Goal: Task Accomplishment & Management: Manage account settings

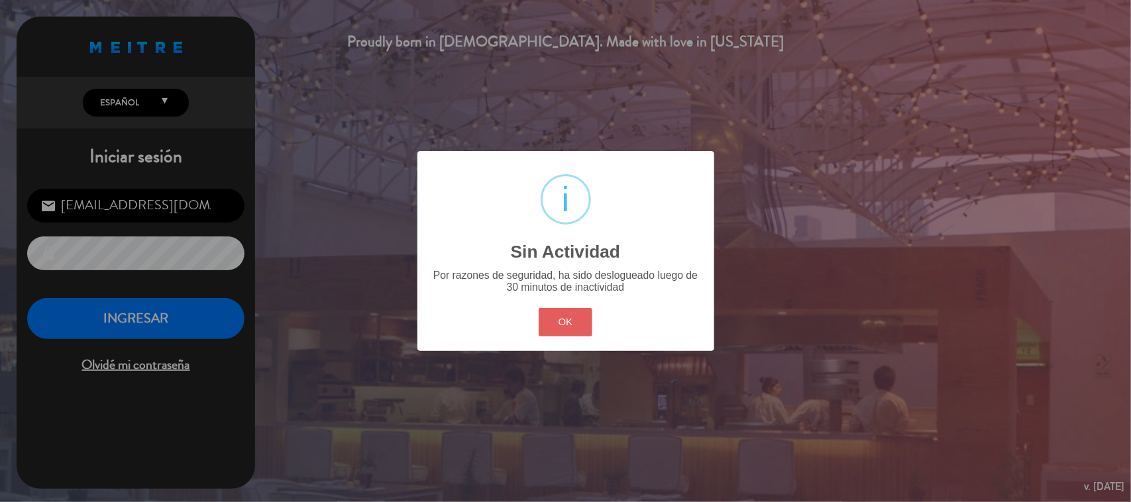
click at [564, 317] on button "OK" at bounding box center [566, 322] width 54 height 28
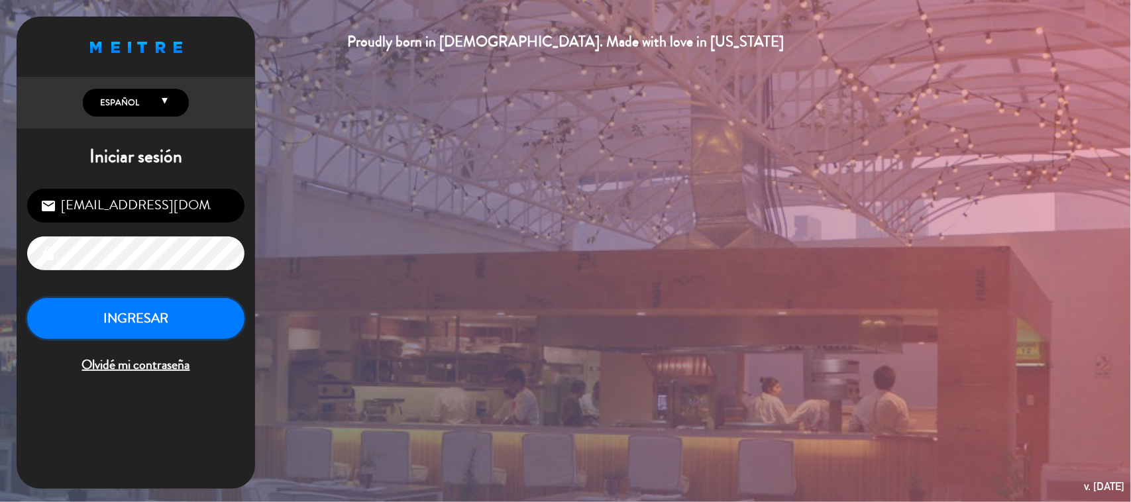
click at [98, 326] on button "INGRESAR" at bounding box center [135, 319] width 217 height 42
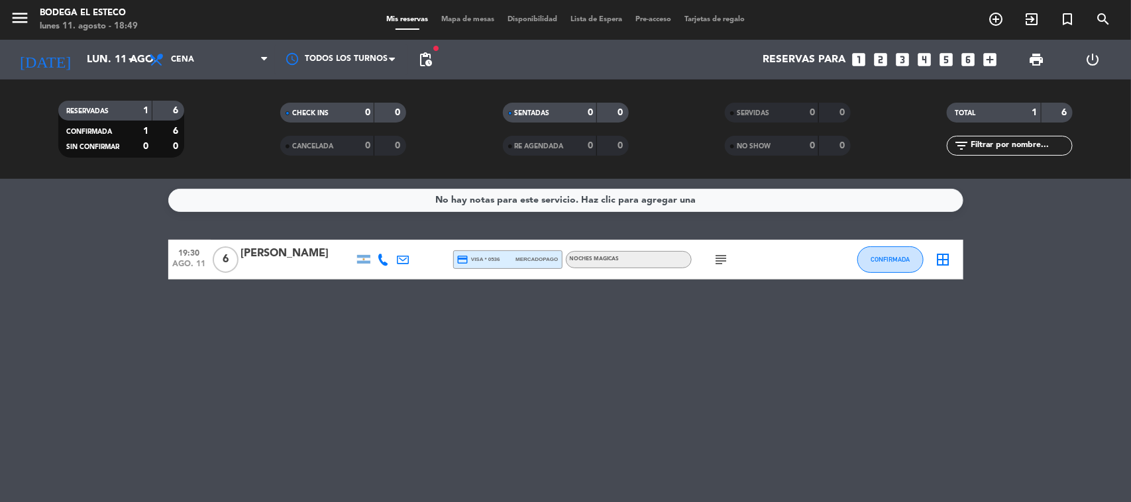
drag, startPoint x: 195, startPoint y: 342, endPoint x: 190, endPoint y: 358, distance: 17.4
drag, startPoint x: 190, startPoint y: 358, endPoint x: 591, endPoint y: 431, distance: 407.4
click at [591, 431] on div "No hay notas para este servicio. Haz clic para agregar una 19:30 [DATE] 6 [PERS…" at bounding box center [565, 340] width 1131 height 323
click at [131, 52] on icon "arrow_drop_down" at bounding box center [131, 60] width 16 height 16
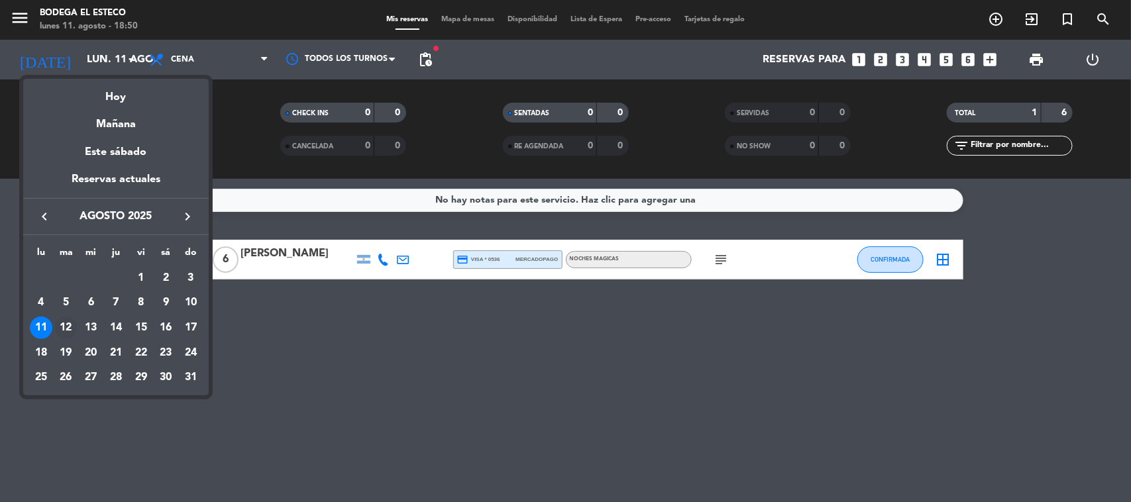
click at [65, 325] on div "12" at bounding box center [66, 328] width 23 height 23
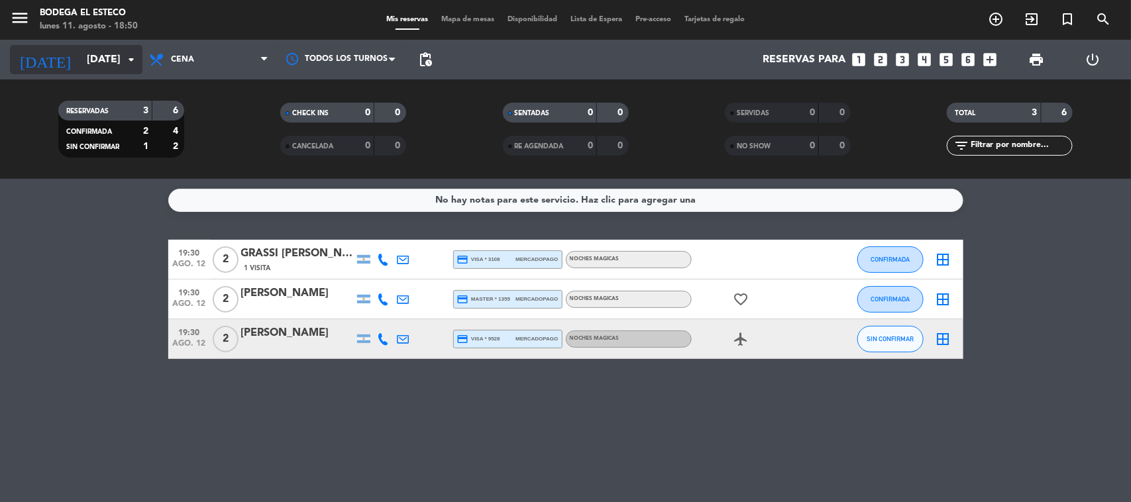
click at [133, 58] on icon "arrow_drop_down" at bounding box center [131, 60] width 16 height 16
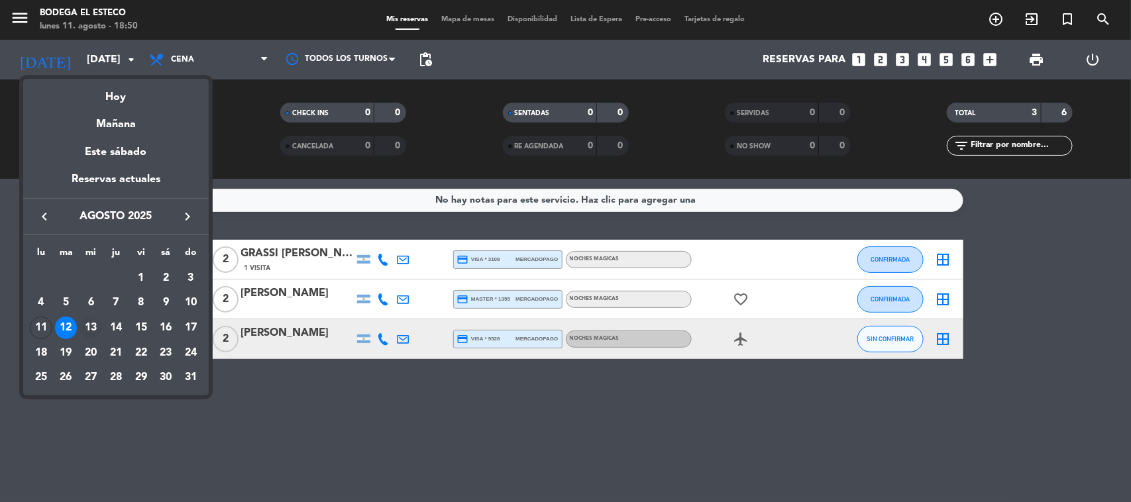
click at [89, 321] on div "13" at bounding box center [91, 328] width 23 height 23
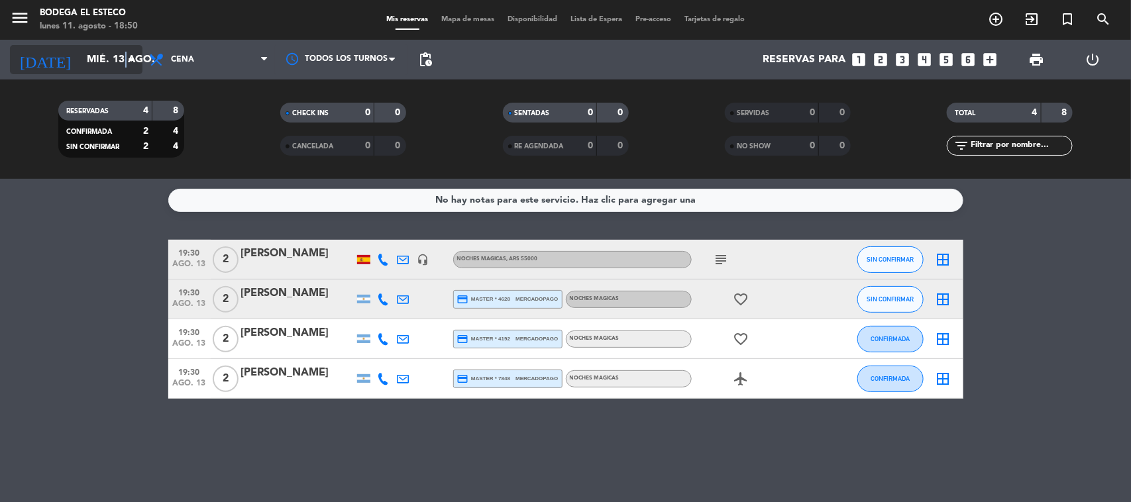
click at [127, 54] on icon "arrow_drop_down" at bounding box center [131, 60] width 16 height 16
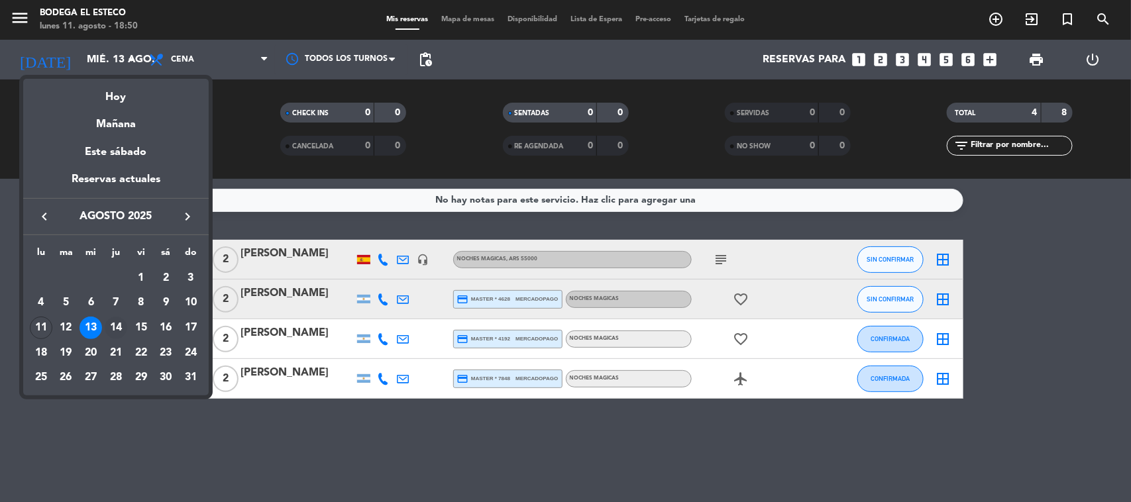
click at [117, 325] on div "14" at bounding box center [116, 328] width 23 height 23
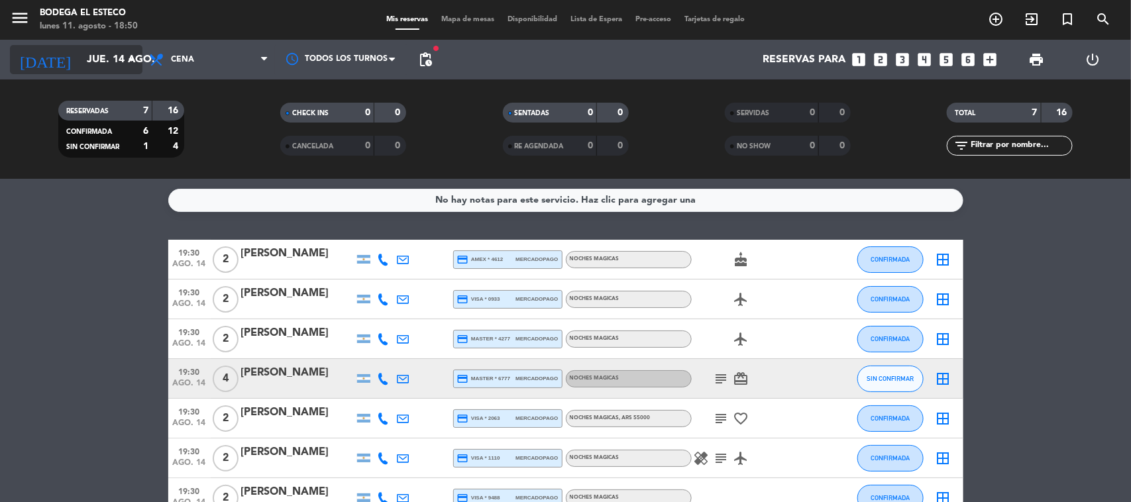
click at [129, 58] on icon "arrow_drop_down" at bounding box center [131, 60] width 16 height 16
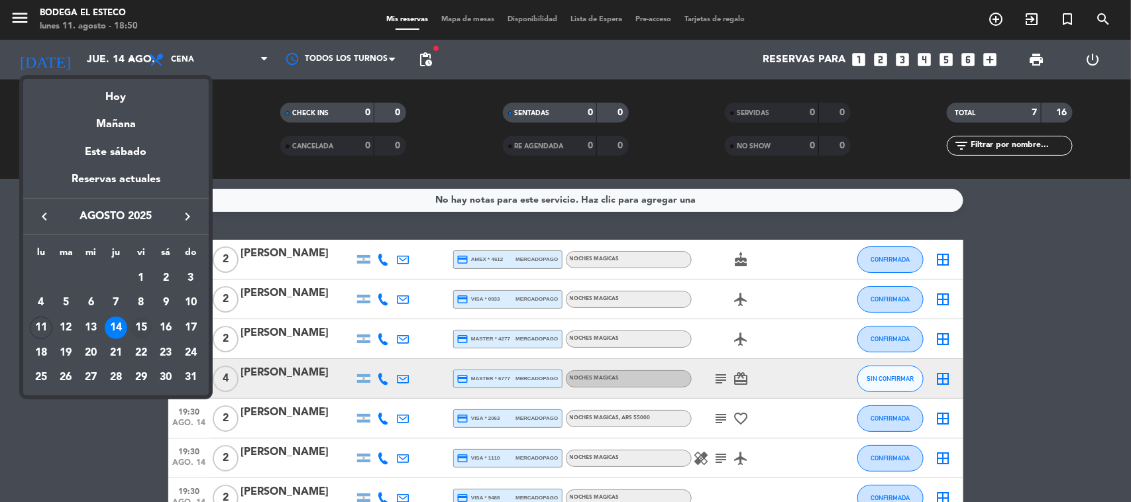
click at [142, 325] on div "15" at bounding box center [141, 328] width 23 height 23
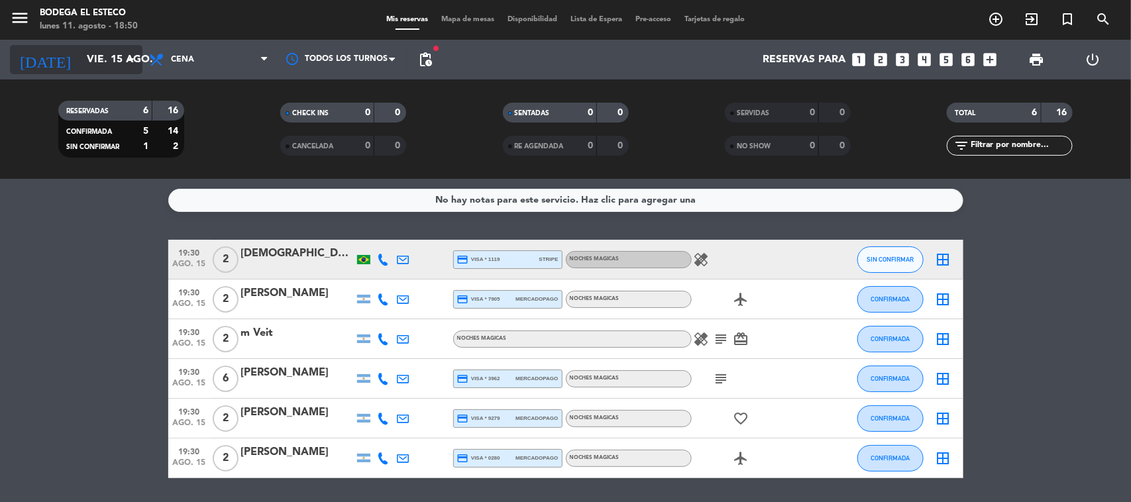
click at [127, 62] on icon "arrow_drop_down" at bounding box center [131, 60] width 16 height 16
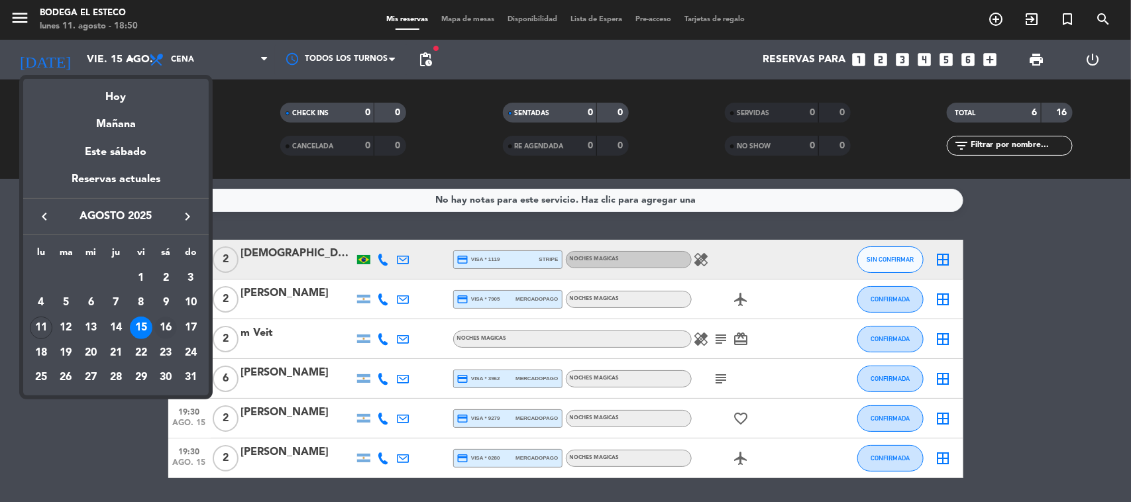
click at [163, 318] on div "16" at bounding box center [165, 328] width 23 height 23
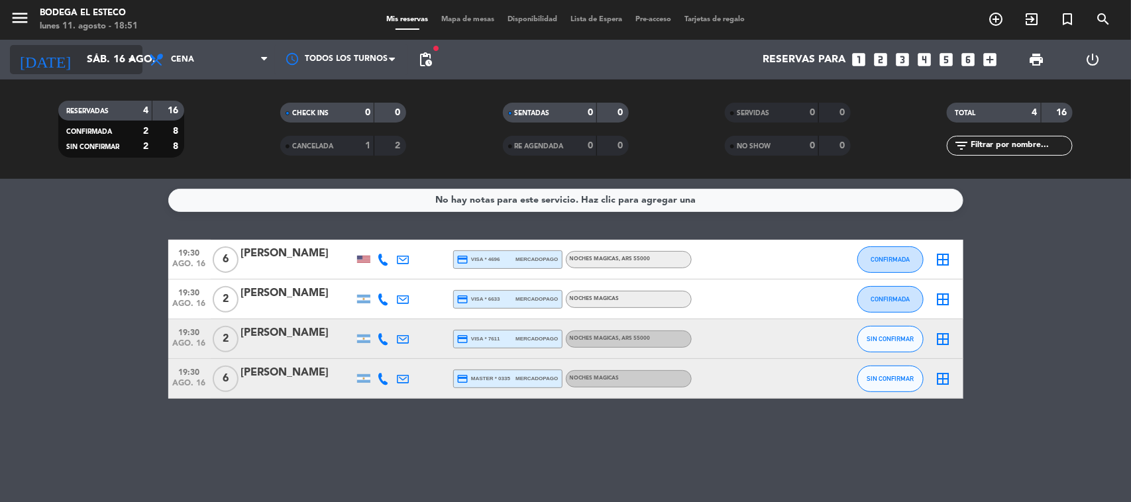
click at [131, 54] on icon "arrow_drop_down" at bounding box center [131, 60] width 16 height 16
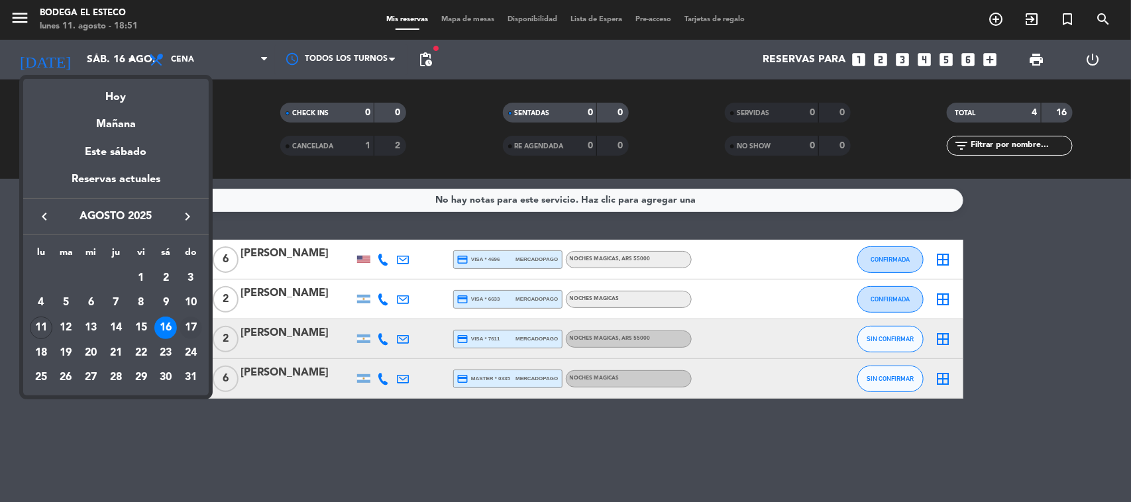
click at [191, 321] on div "17" at bounding box center [191, 328] width 23 height 23
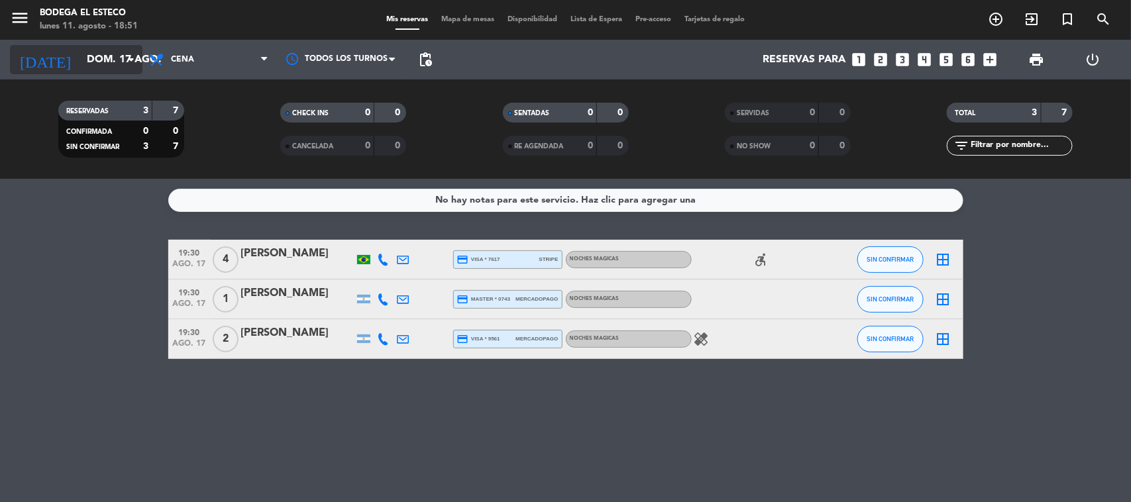
click at [44, 64] on icon "[DATE]" at bounding box center [45, 59] width 70 height 29
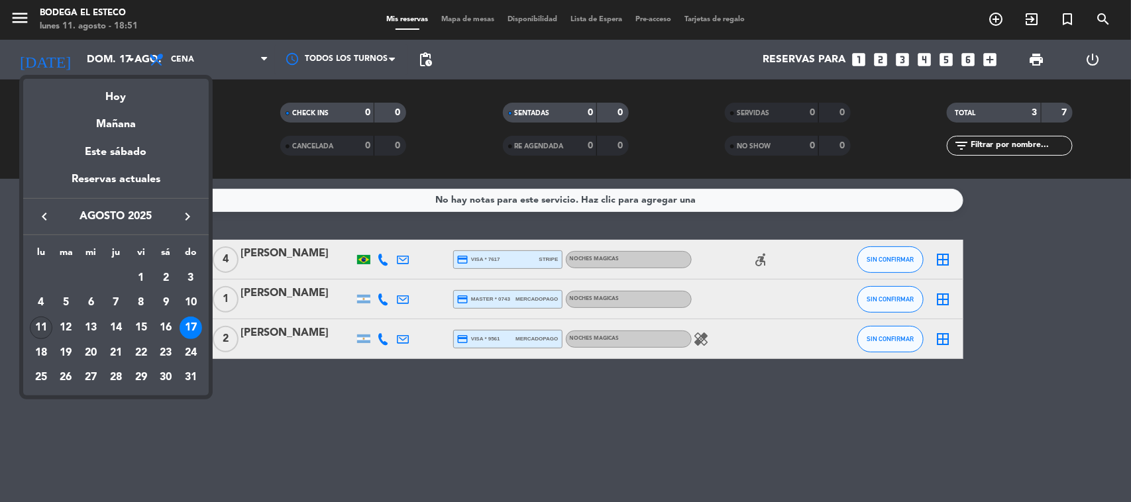
click at [44, 325] on div "11" at bounding box center [41, 328] width 23 height 23
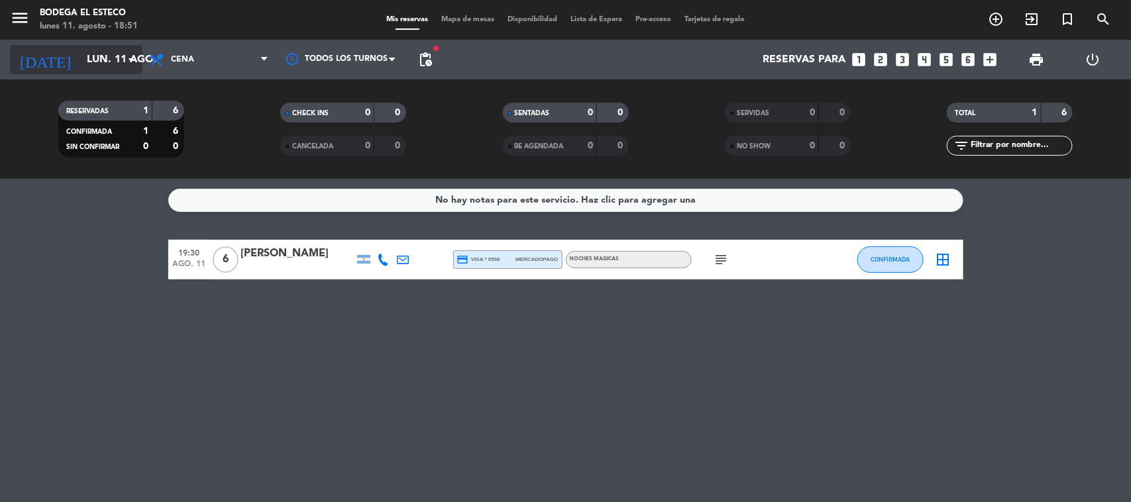
click at [133, 60] on icon "arrow_drop_down" at bounding box center [131, 60] width 16 height 16
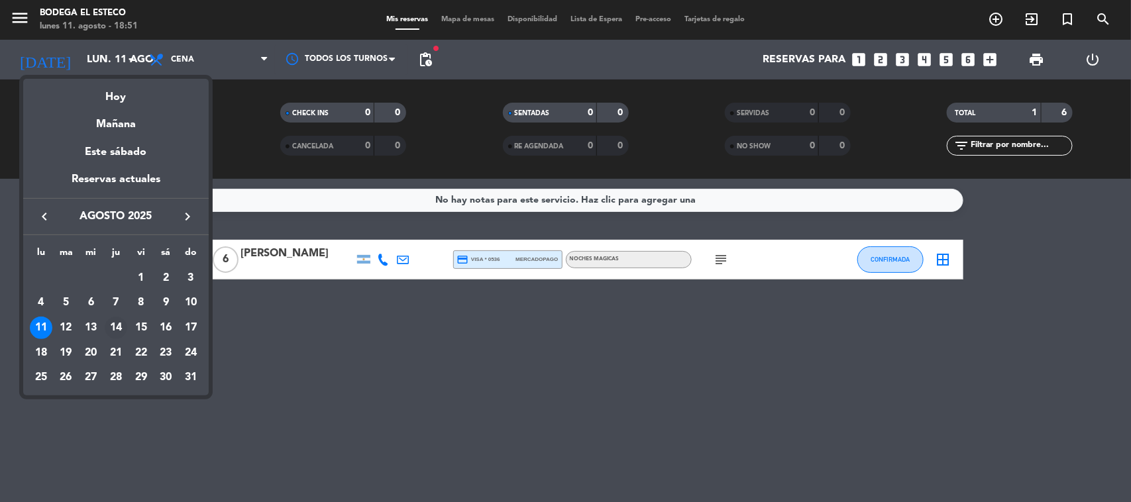
click at [121, 330] on div "14" at bounding box center [116, 328] width 23 height 23
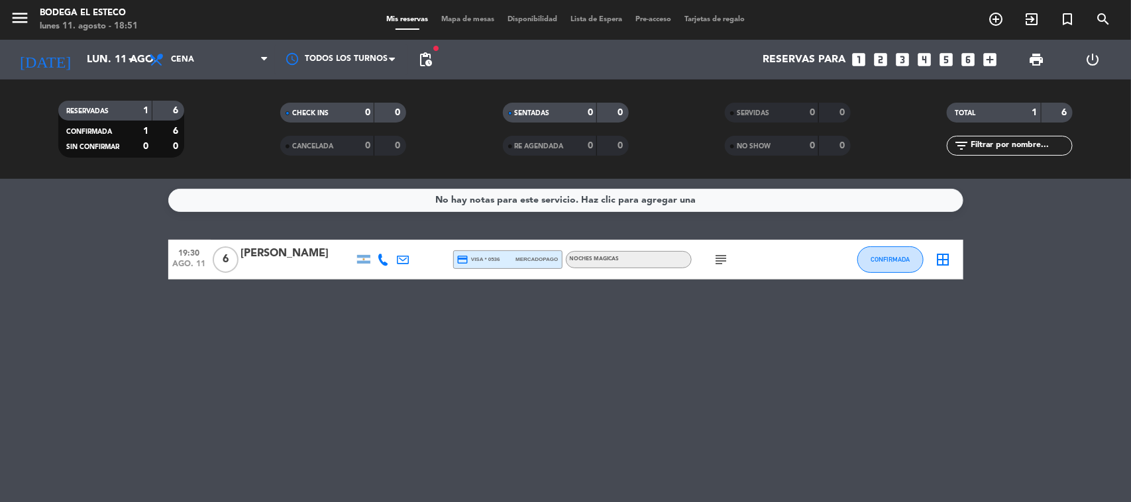
type input "jue. 14 ago."
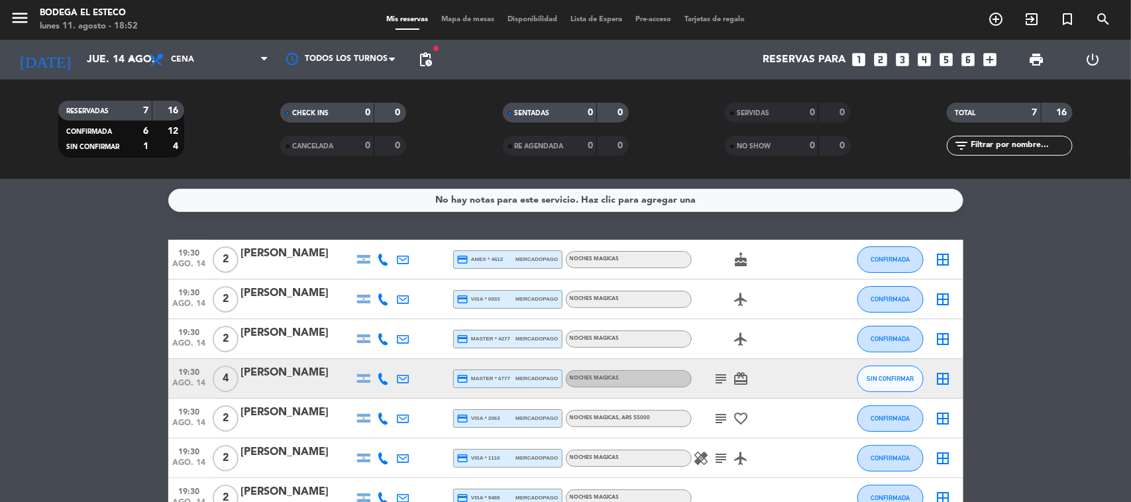
scroll to position [81, 0]
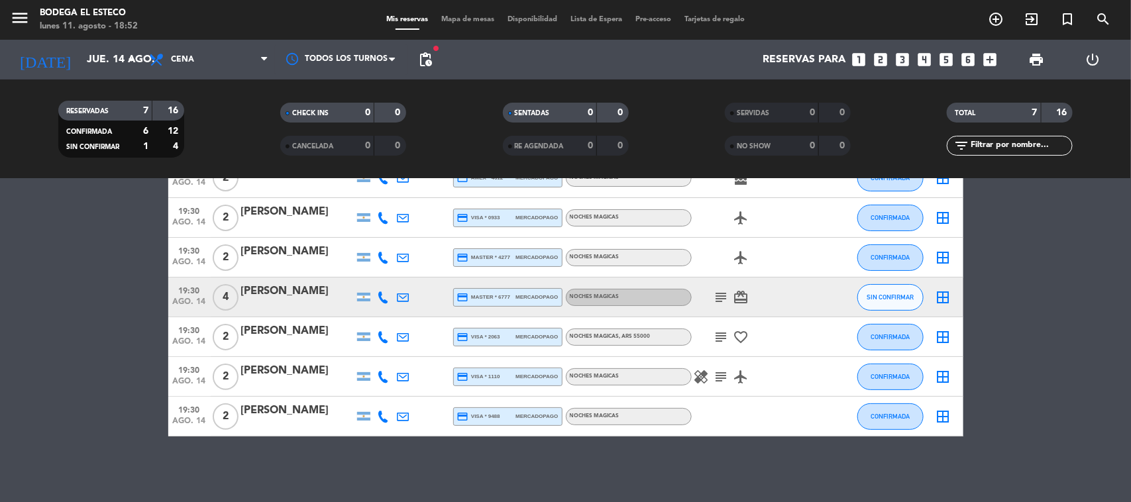
click at [723, 293] on icon "subject" at bounding box center [722, 298] width 16 height 16
click at [722, 340] on icon "subject" at bounding box center [722, 337] width 16 height 16
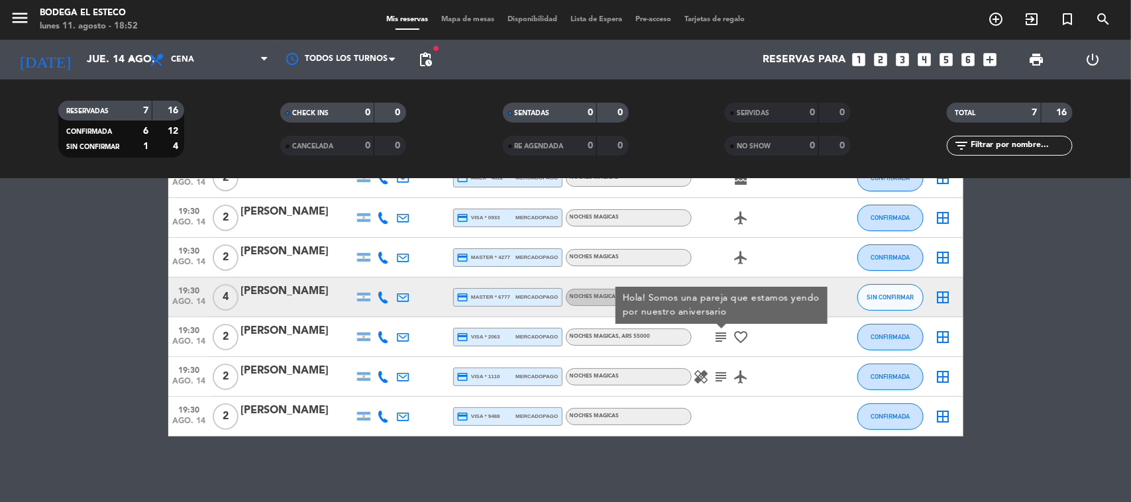
click at [717, 376] on icon "subject" at bounding box center [722, 377] width 16 height 16
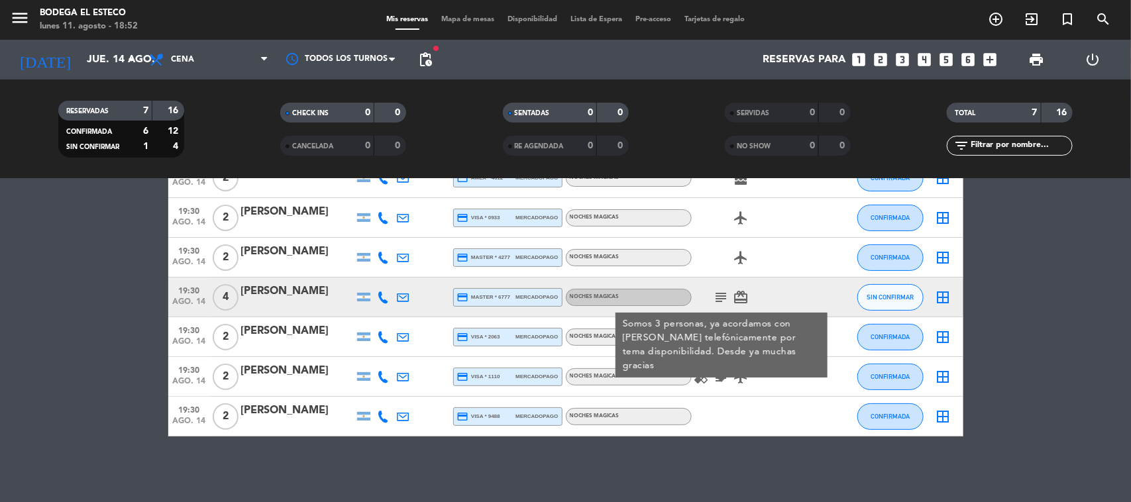
click at [266, 366] on div "[PERSON_NAME]" at bounding box center [297, 370] width 113 height 17
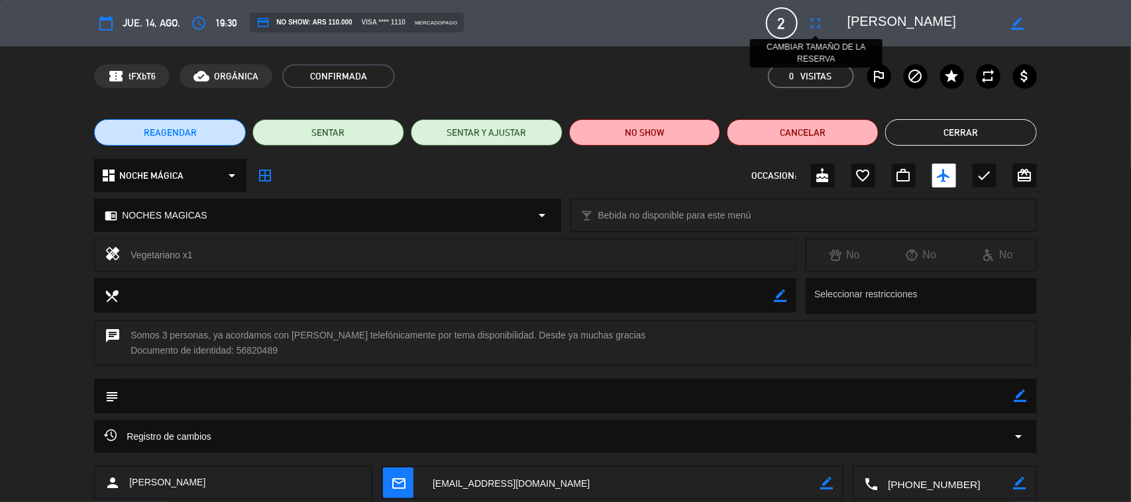
click at [812, 23] on icon "fullscreen" at bounding box center [816, 23] width 16 height 16
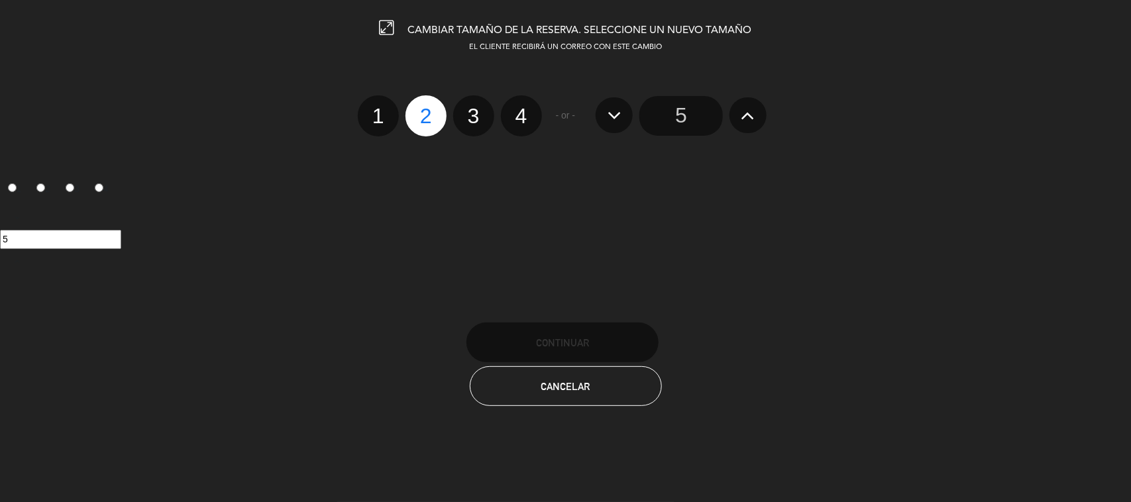
click at [480, 121] on label "3" at bounding box center [473, 115] width 41 height 41
click at [476, 109] on input "3" at bounding box center [472, 104] width 9 height 9
radio input "true"
radio input "false"
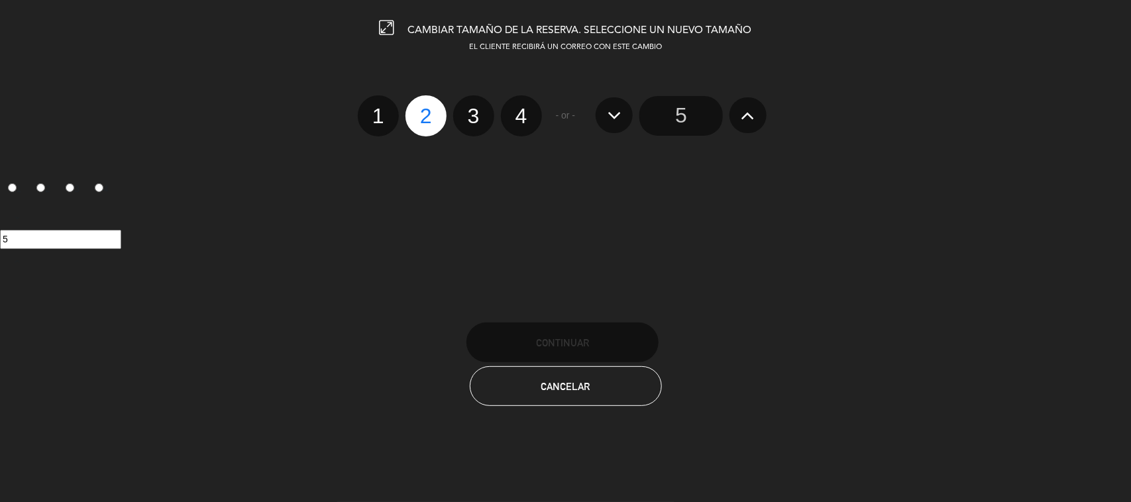
radio input "false"
radio input "true"
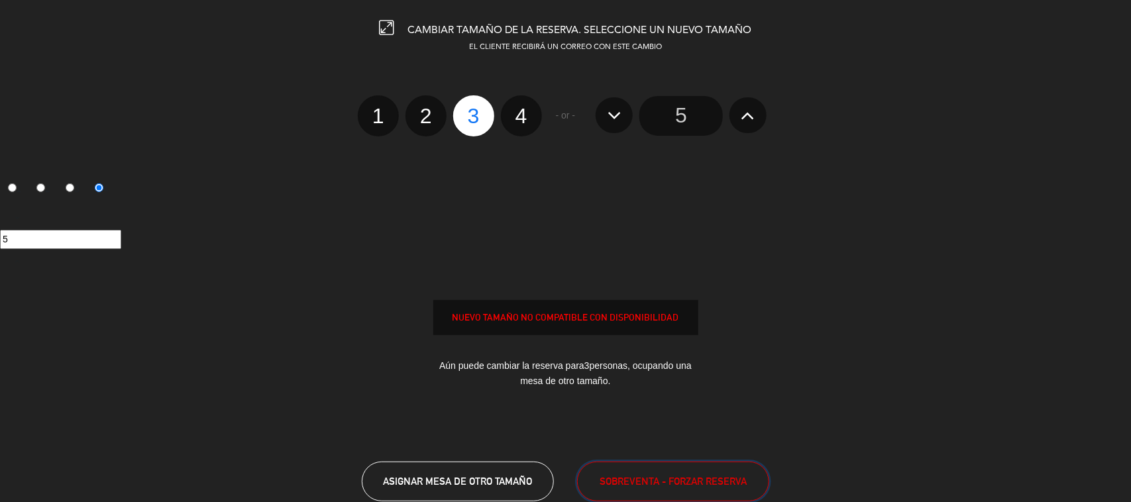
click at [666, 478] on span "SOBREVENTA - FORZAR RESERVA" at bounding box center [673, 481] width 147 height 15
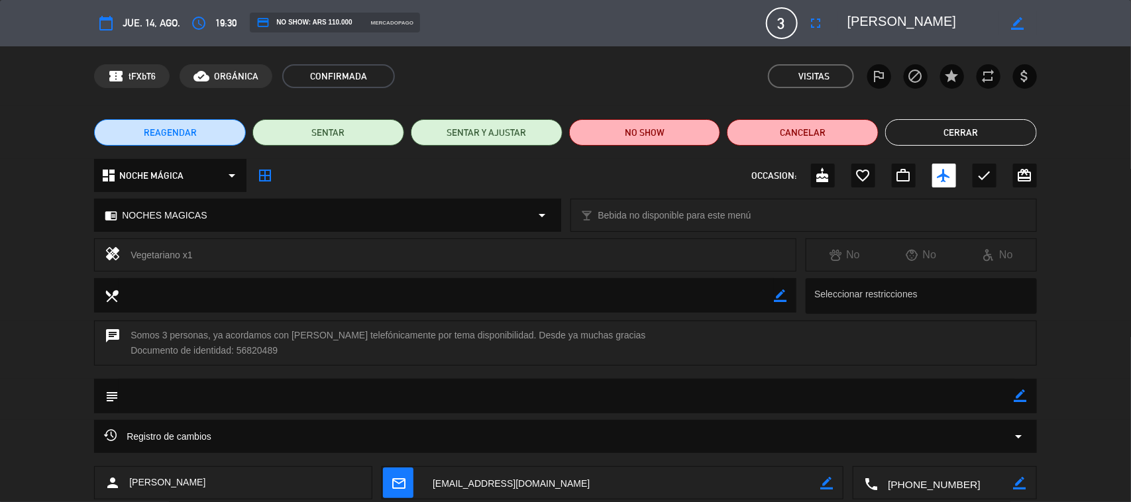
click at [961, 120] on button "Cerrar" at bounding box center [961, 132] width 152 height 27
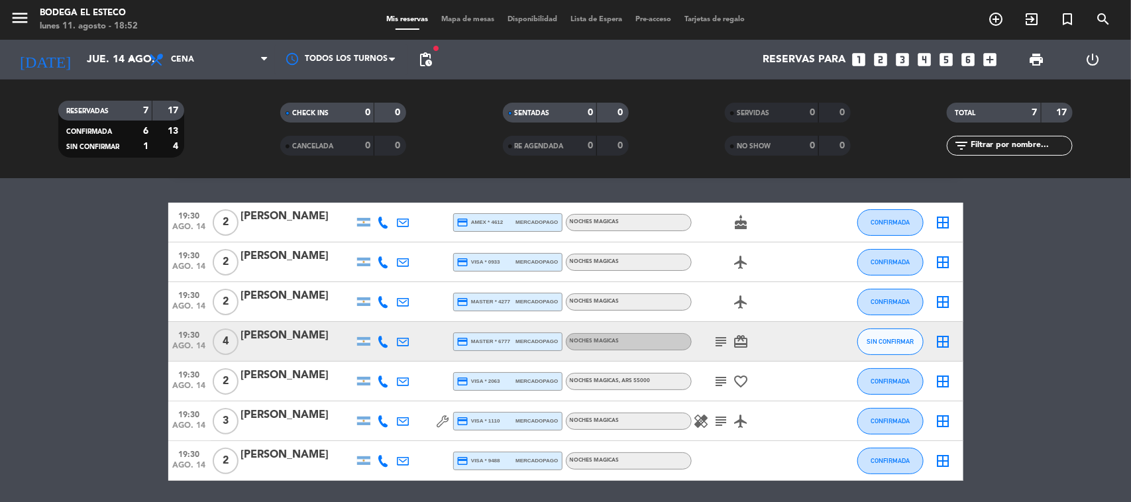
scroll to position [0, 0]
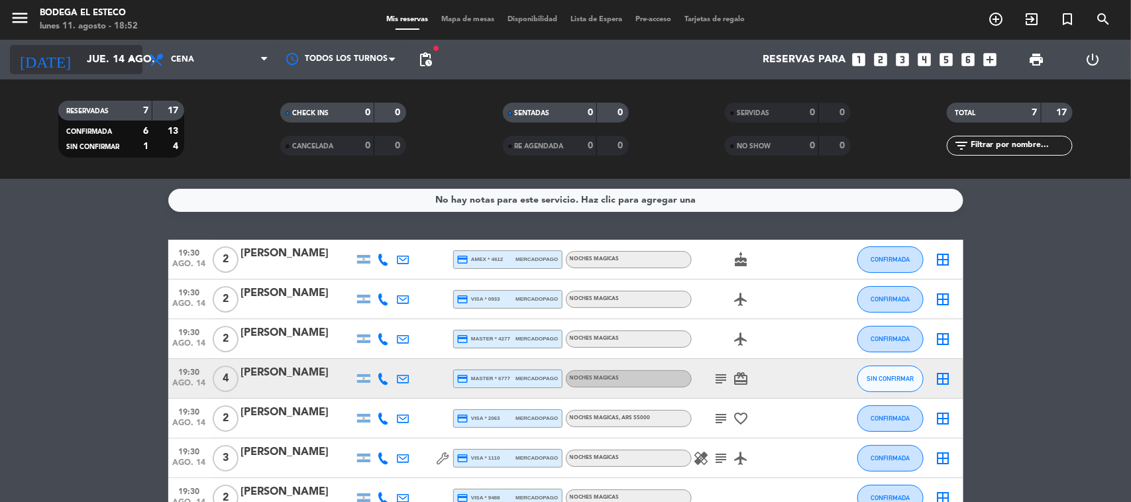
click at [134, 58] on icon "arrow_drop_down" at bounding box center [131, 60] width 16 height 16
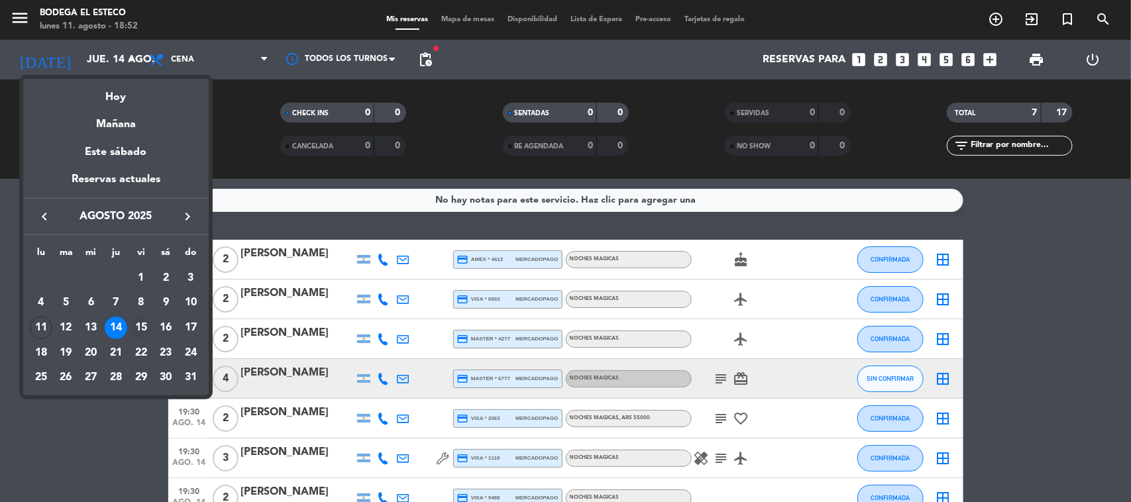
click at [144, 325] on div "15" at bounding box center [141, 328] width 23 height 23
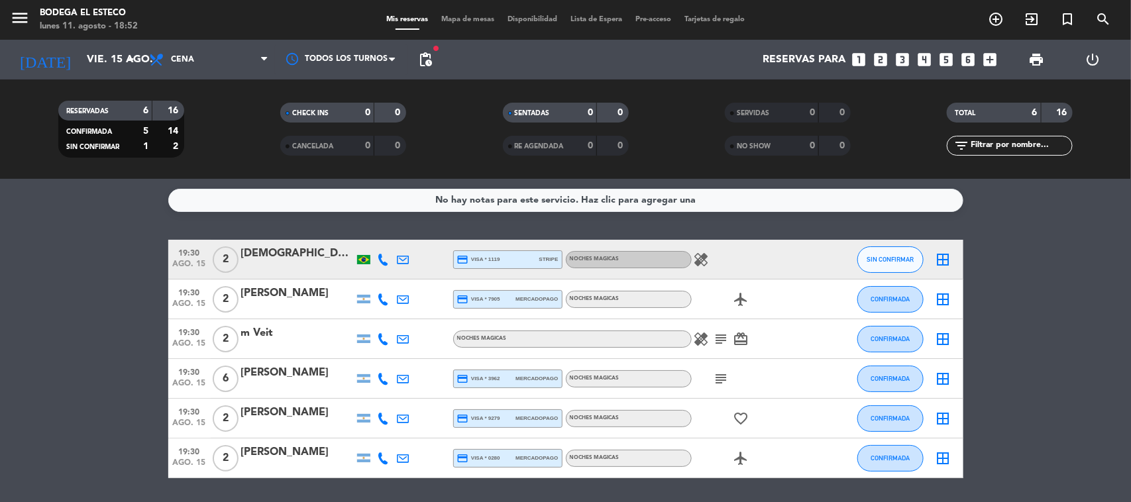
click at [720, 339] on icon "subject" at bounding box center [722, 339] width 16 height 16
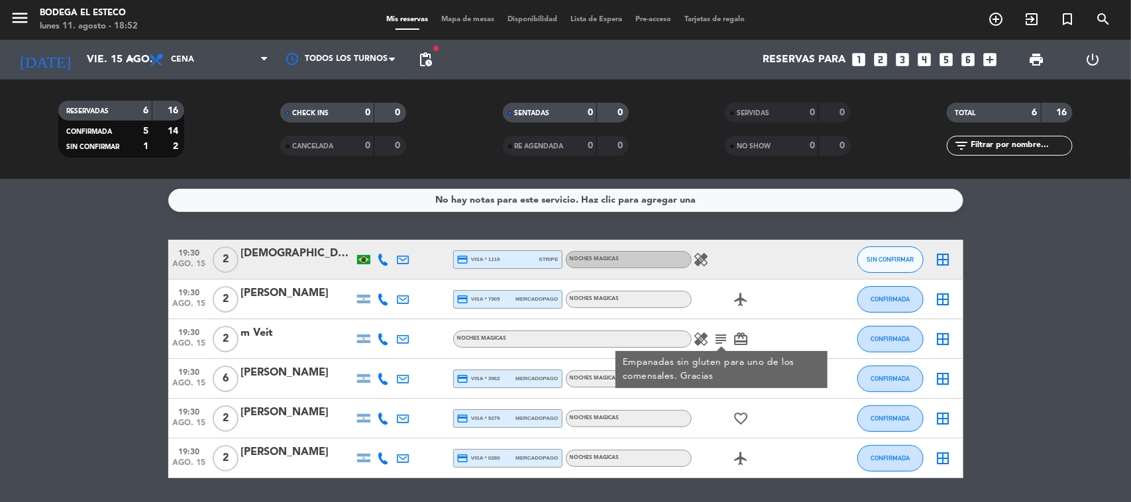
click at [786, 406] on div "favorite_border" at bounding box center [751, 418] width 119 height 39
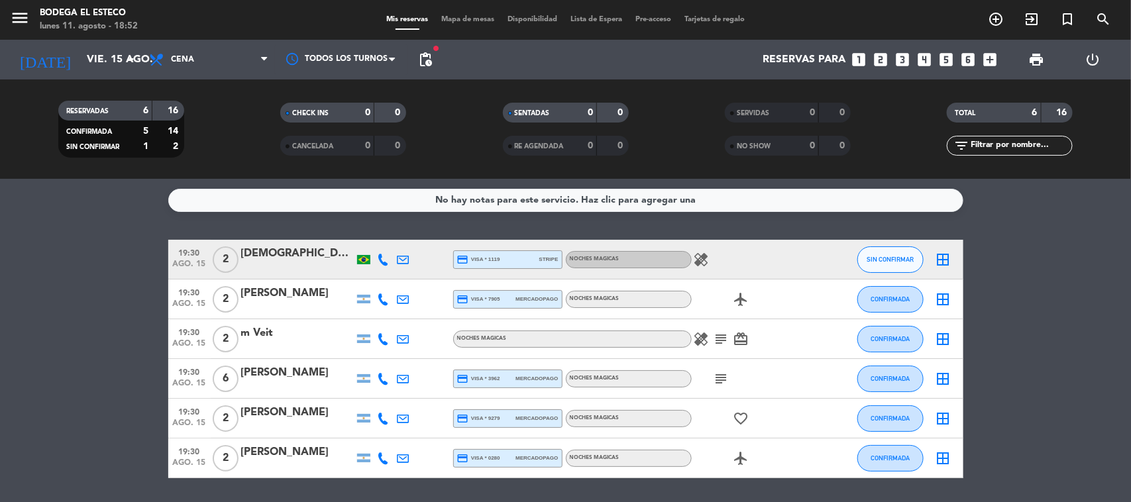
click at [723, 378] on icon "subject" at bounding box center [722, 379] width 16 height 16
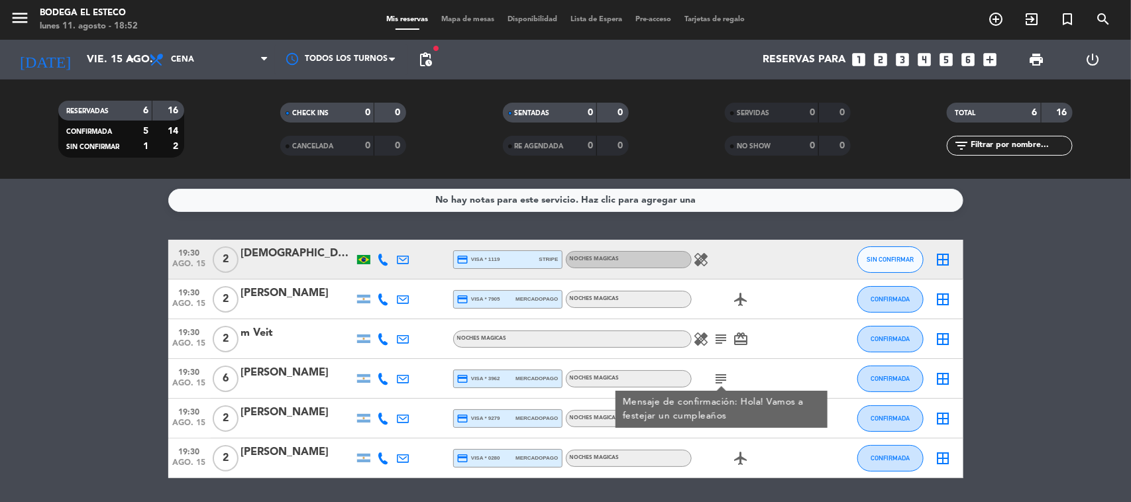
click at [796, 355] on div "healing subject card_giftcard" at bounding box center [751, 338] width 119 height 39
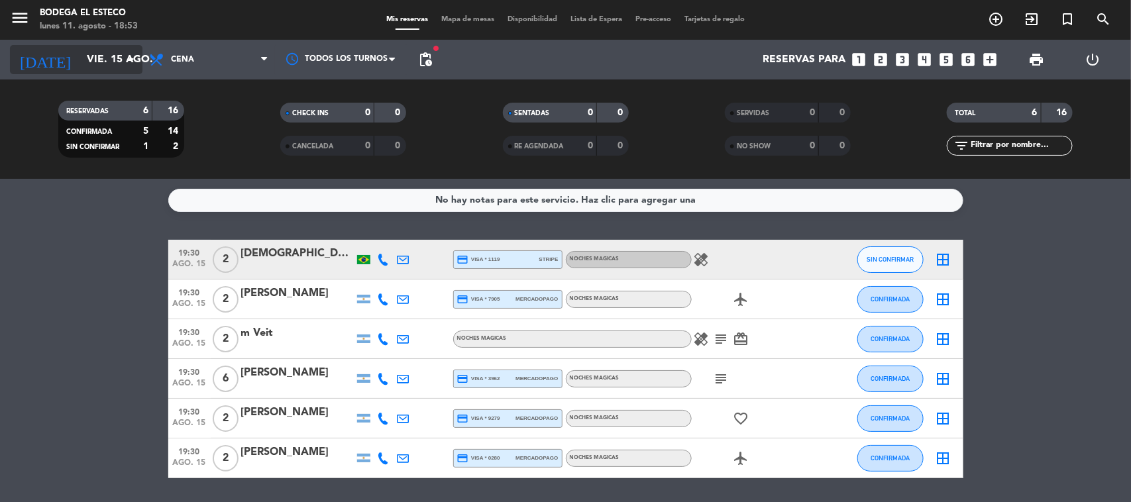
click at [136, 61] on icon "arrow_drop_down" at bounding box center [131, 60] width 16 height 16
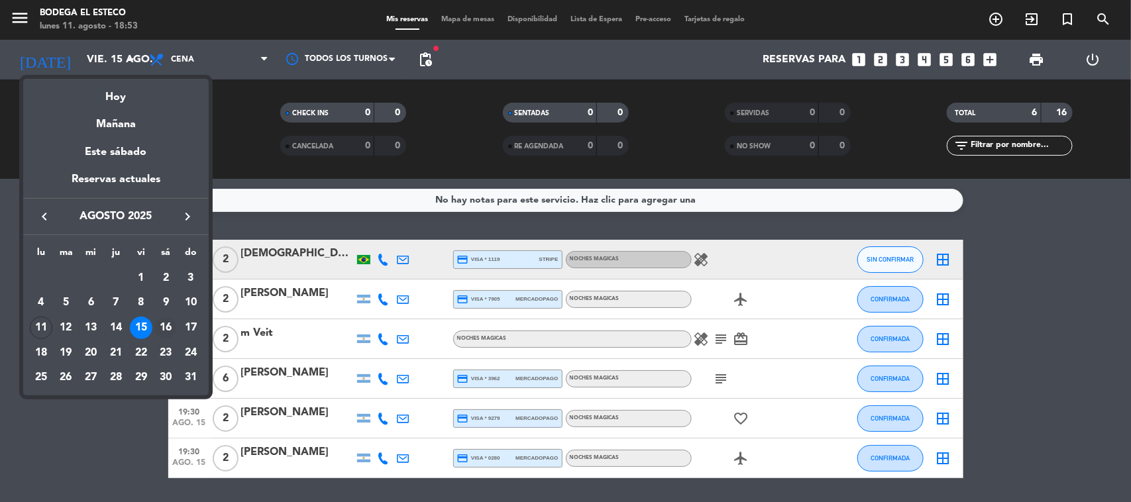
click at [166, 325] on div "16" at bounding box center [165, 328] width 23 height 23
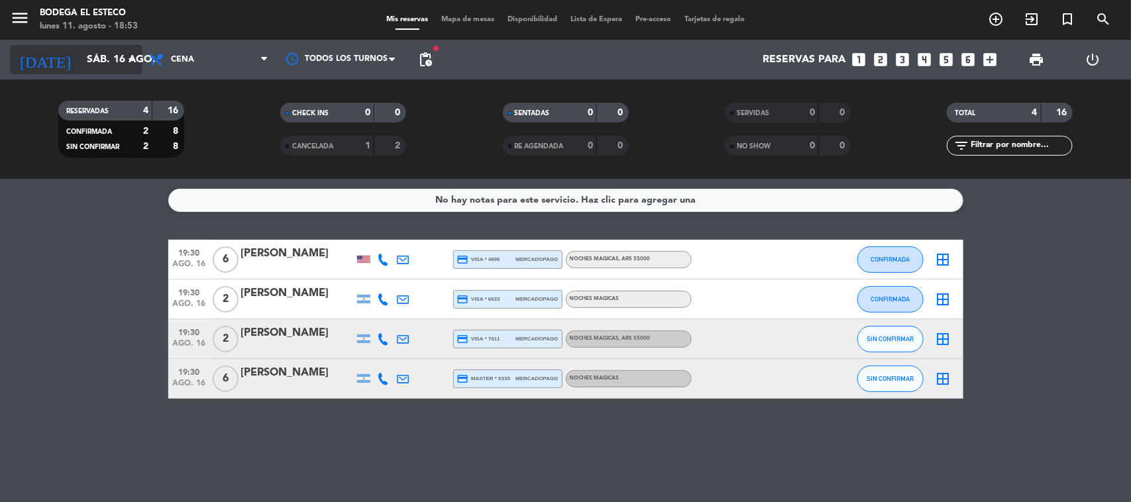
click at [127, 64] on icon "arrow_drop_down" at bounding box center [131, 60] width 16 height 16
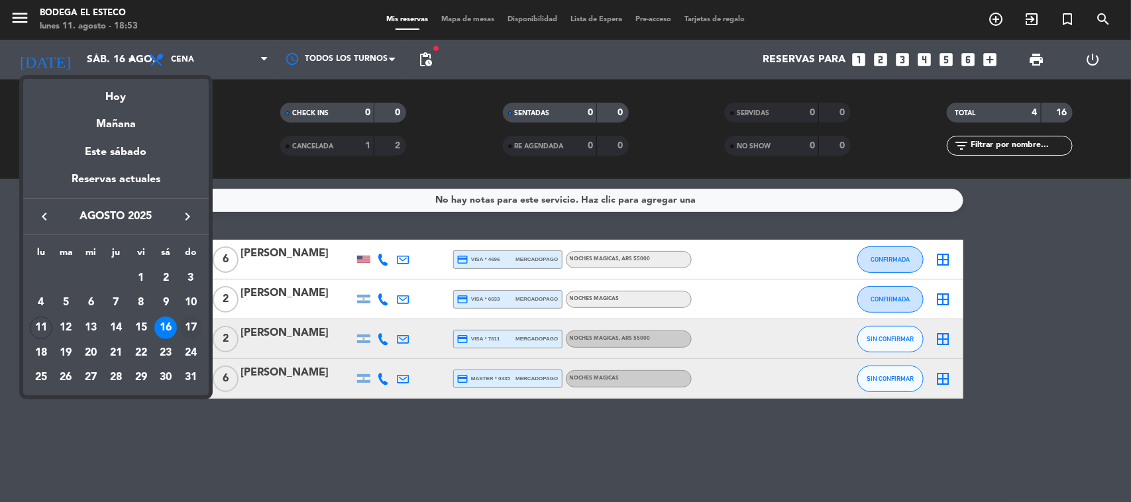
click at [195, 322] on div "17" at bounding box center [191, 328] width 23 height 23
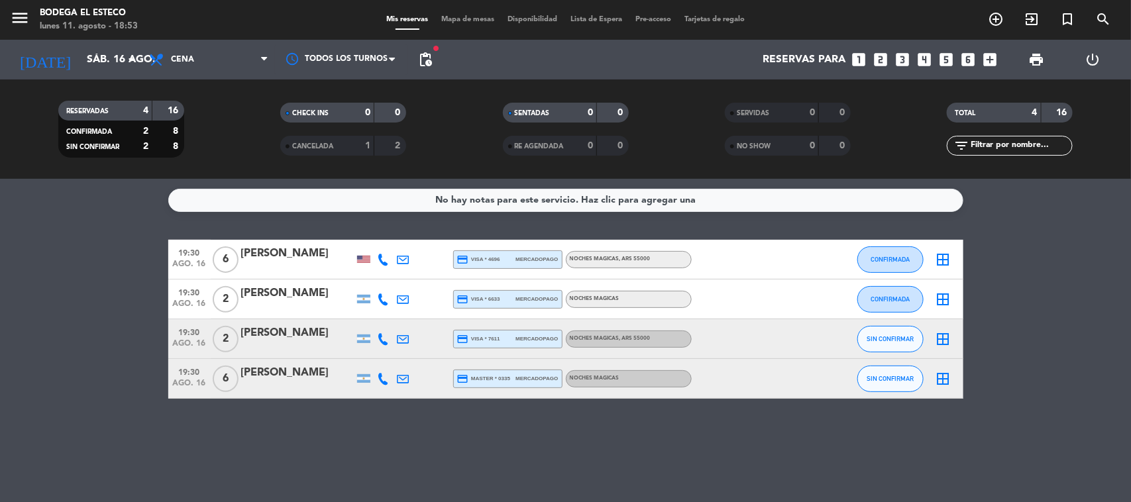
type input "dom. 17 ago."
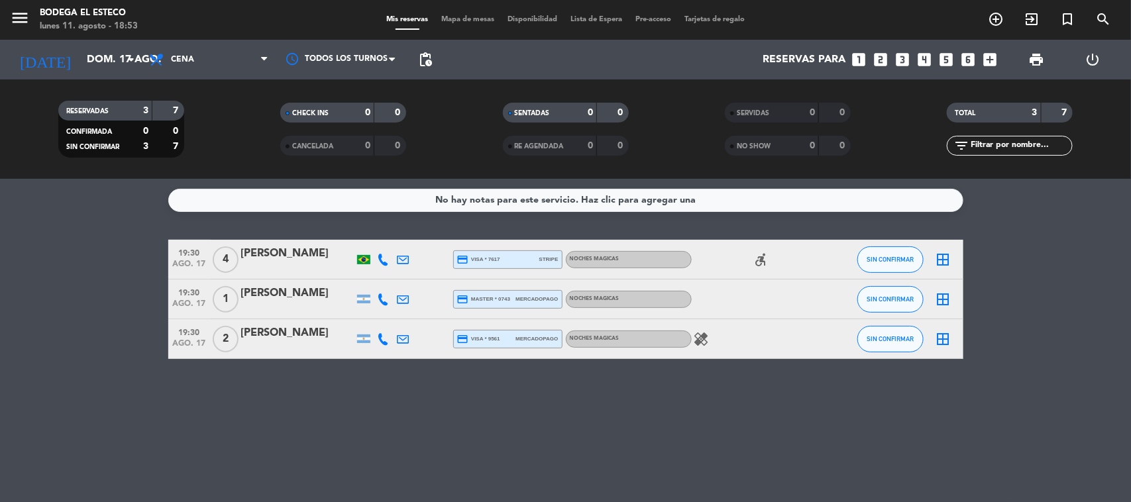
click at [706, 338] on icon "healing" at bounding box center [702, 339] width 16 height 16
click at [754, 339] on div "healing Para un comensa no ajo no cebolla" at bounding box center [751, 338] width 119 height 39
click at [229, 56] on span "Cena" at bounding box center [208, 59] width 133 height 29
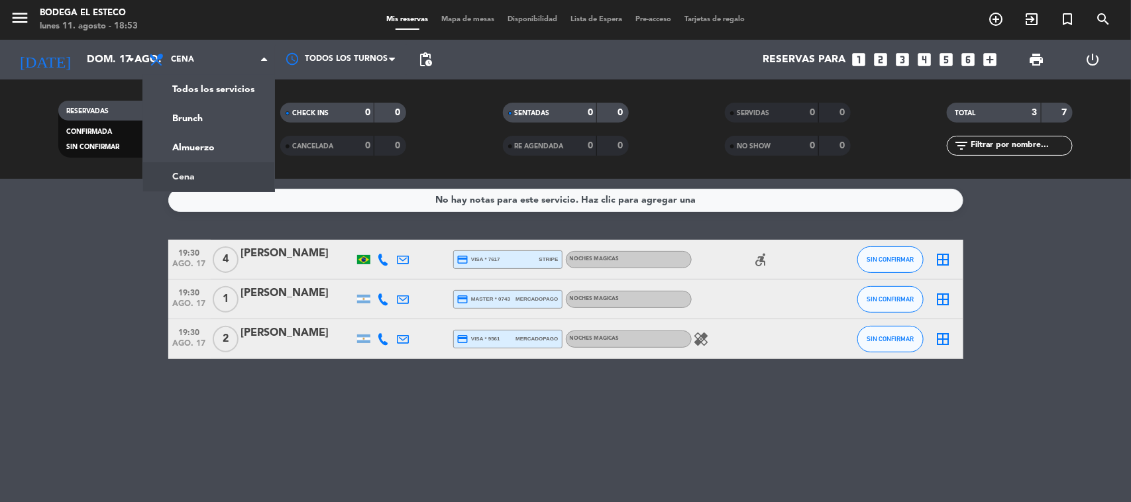
click at [144, 288] on bookings-row "19:30 [DATE] 4 [PERSON_NAME] credit_card visa * 7617 stripe NOCHES MAGICAS acce…" at bounding box center [565, 299] width 1131 height 119
